Goal: Task Accomplishment & Management: Use online tool/utility

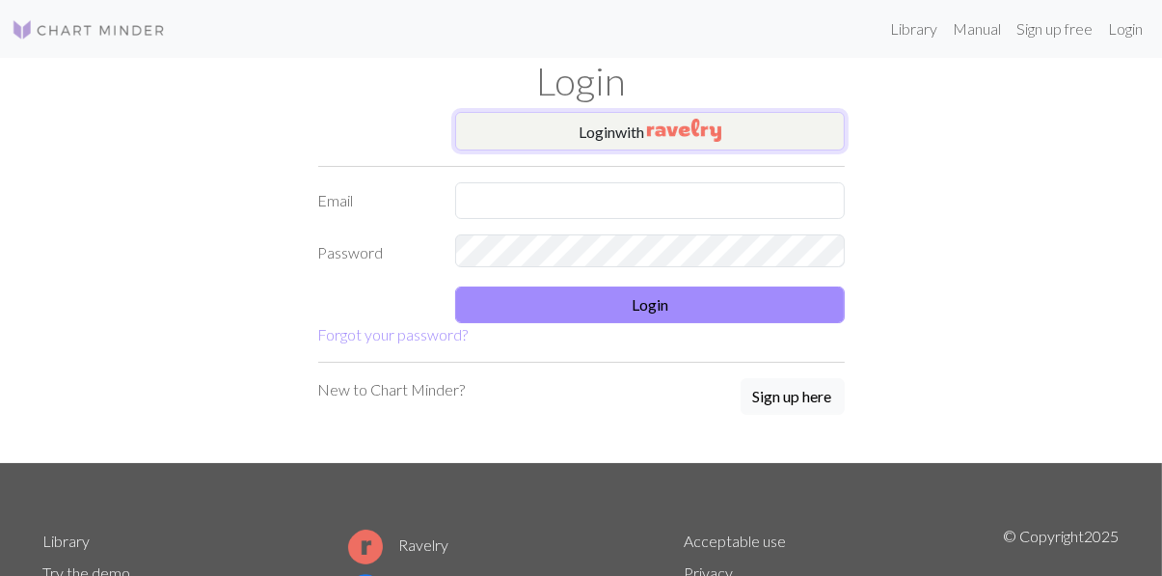
click at [633, 123] on button "Login with" at bounding box center [650, 131] width 390 height 39
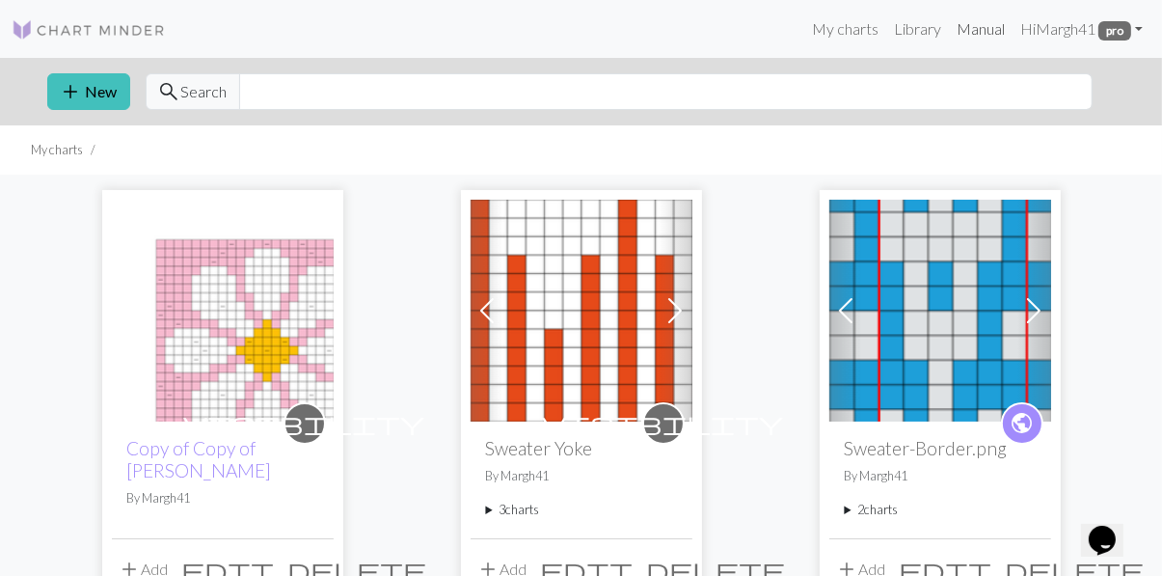
click at [988, 31] on link "Manual" at bounding box center [981, 29] width 64 height 39
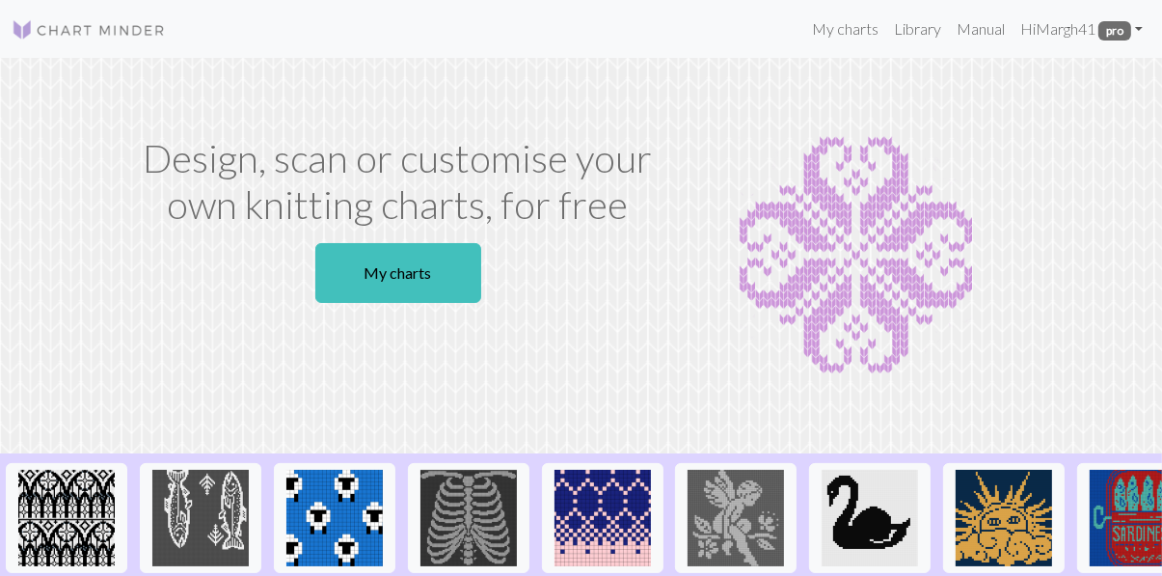
click at [921, 60] on section "Design, scan or customise your own knitting charts, for free My charts" at bounding box center [581, 256] width 1162 height 396
click at [871, 35] on link "My charts" at bounding box center [846, 29] width 82 height 39
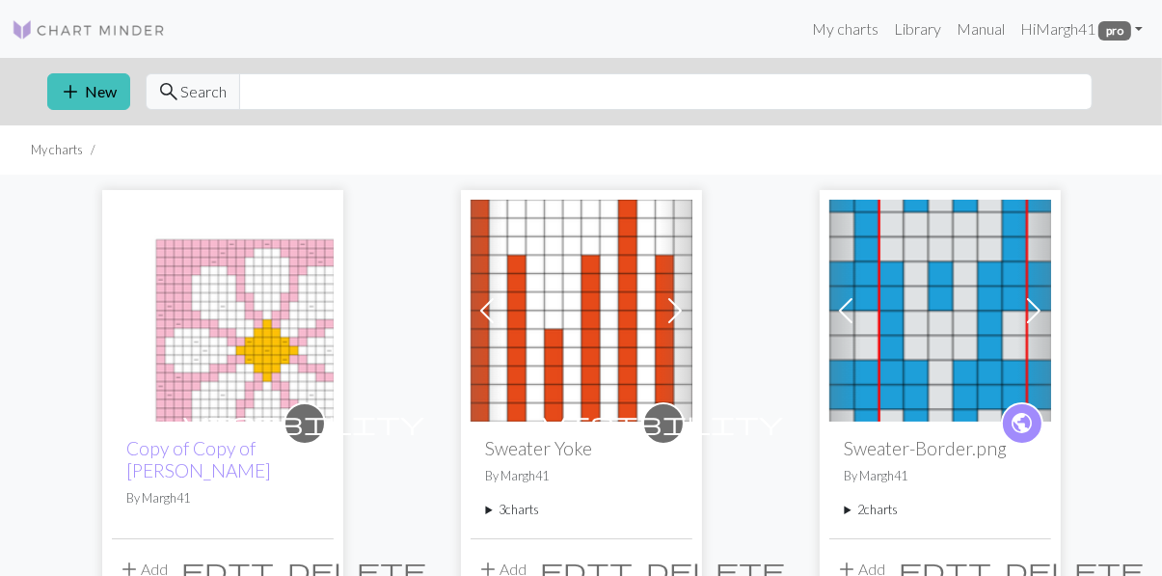
click at [88, 95] on button "add New" at bounding box center [88, 91] width 83 height 37
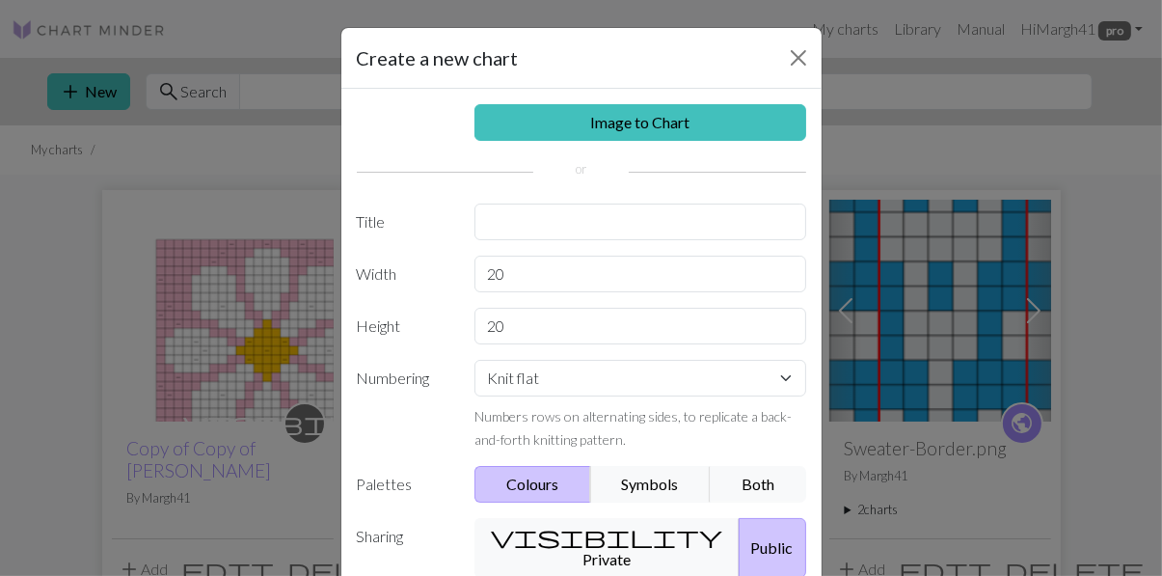
click at [571, 518] on button "visibility Private" at bounding box center [607, 548] width 265 height 60
